Goal: Complete application form

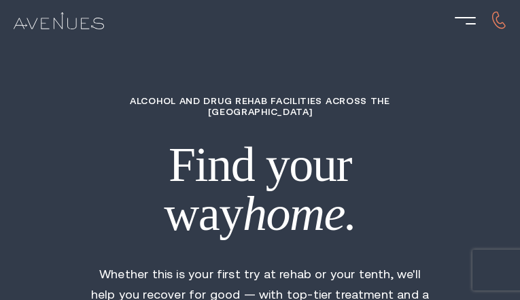
type input "cdiOOrZYyjLMPP"
type input "CwFfGJZTgmcGYz"
type input "xmjrNlOO"
type input "BitmwLHDCaJpZjg"
type input "SvkKZKPeWzy"
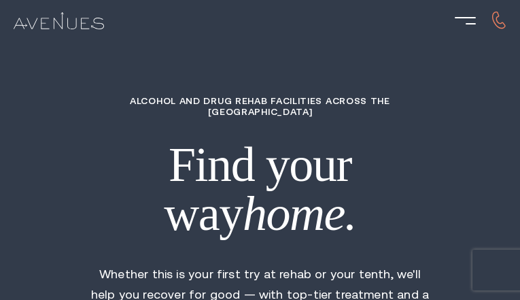
type input "8031184926"
type input "[EMAIL_ADDRESS][DOMAIN_NAME]"
type input "kuwIsEYN"
type input "2058299282"
type input "[EMAIL_ADDRESS][DOMAIN_NAME]"
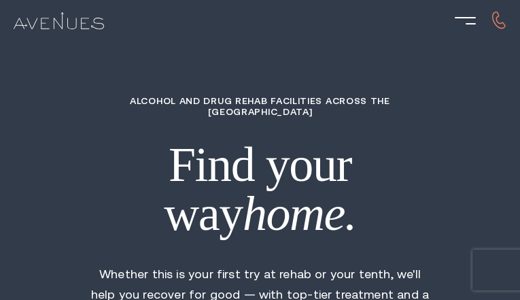
type input "vZIgTVwuwUI"
radio input "true"
